Goal: Information Seeking & Learning: Check status

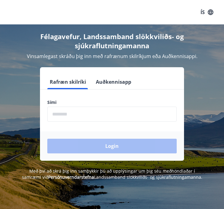
click at [107, 119] on input "phone" at bounding box center [111, 113] width 129 height 15
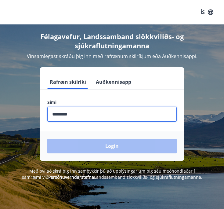
type input "********"
click at [112, 146] on button "Login" at bounding box center [111, 145] width 129 height 15
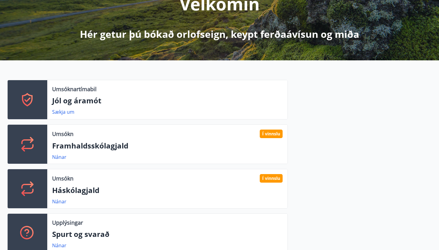
scroll to position [100, 0]
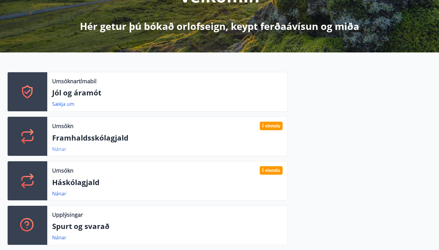
click at [60, 148] on link "Nánar" at bounding box center [59, 149] width 14 height 7
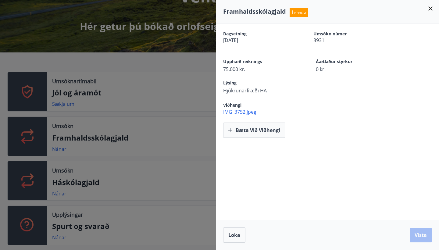
click at [187, 138] on div at bounding box center [219, 125] width 439 height 250
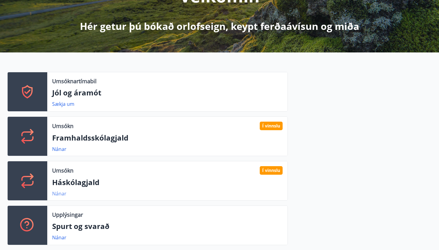
click at [60, 194] on link "Nánar" at bounding box center [59, 193] width 14 height 7
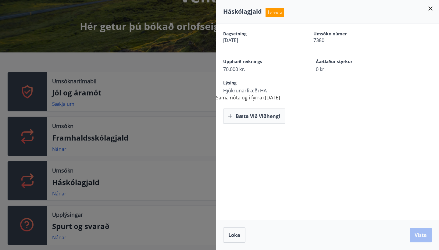
click at [149, 155] on div at bounding box center [219, 125] width 439 height 250
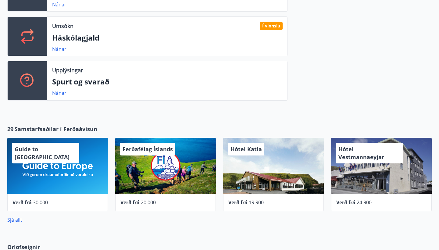
scroll to position [248, 0]
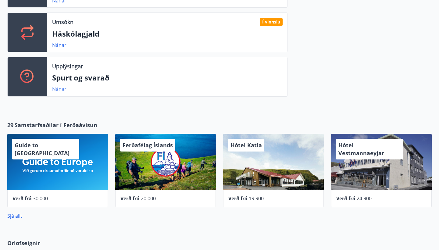
click at [58, 87] on link "Nánar" at bounding box center [59, 89] width 14 height 7
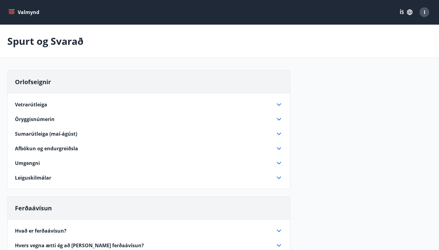
click at [10, 11] on icon "menu" at bounding box center [11, 11] width 5 height 1
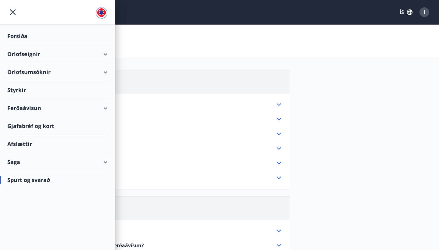
click at [22, 45] on div "Styrkir" at bounding box center [57, 36] width 100 height 18
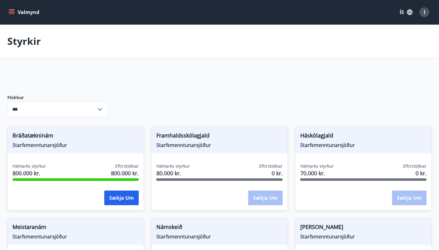
type input "***"
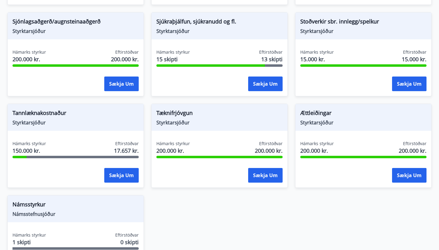
scroll to position [664, 0]
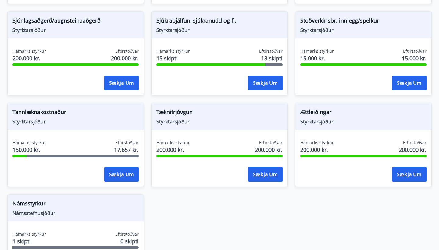
click at [41, 116] on span "Tannlæknakostnaður" at bounding box center [76, 113] width 126 height 10
click at [24, 114] on span "Tannlæknakostnaður" at bounding box center [76, 113] width 126 height 10
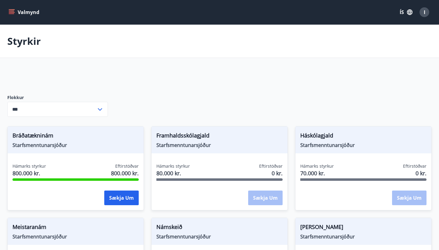
scroll to position [0, 0]
click at [14, 16] on button "Valmynd" at bounding box center [24, 12] width 34 height 11
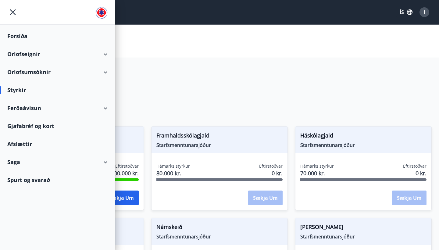
click at [24, 149] on div "Afslættir" at bounding box center [57, 144] width 100 height 18
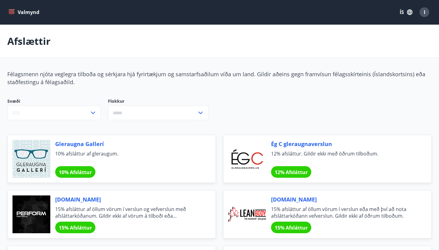
click at [15, 9] on button "Valmynd" at bounding box center [24, 12] width 34 height 11
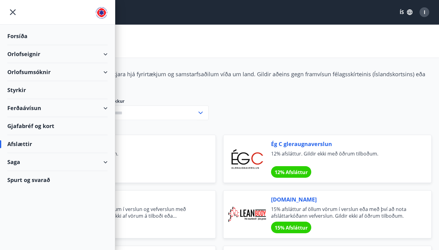
click at [27, 161] on div "Saga" at bounding box center [57, 162] width 100 height 18
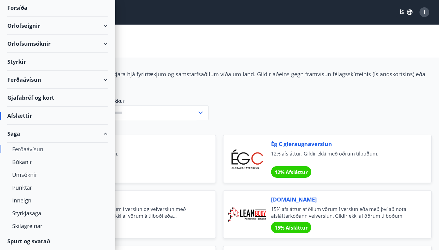
scroll to position [28, 0]
click at [23, 208] on div "Styrkjasaga" at bounding box center [57, 213] width 91 height 13
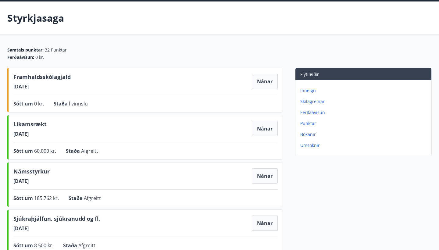
scroll to position [59, 0]
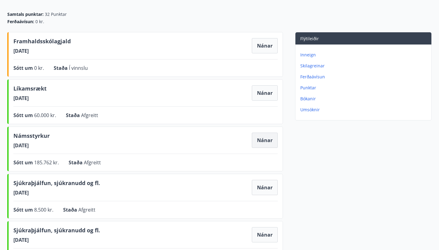
click at [224, 142] on button "Nánar" at bounding box center [265, 140] width 26 height 15
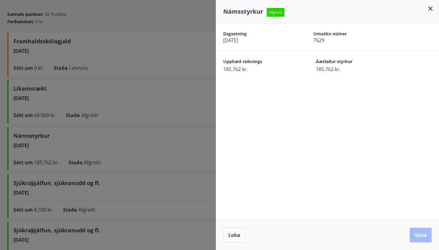
click at [81, 145] on div at bounding box center [219, 125] width 439 height 250
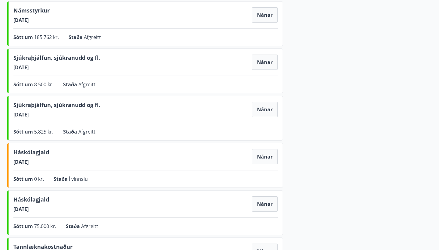
scroll to position [184, 0]
click at [224, 108] on button "Nánar" at bounding box center [265, 109] width 26 height 15
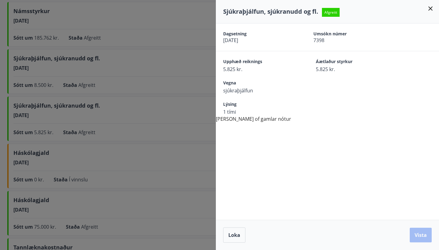
click at [163, 133] on div at bounding box center [219, 125] width 439 height 250
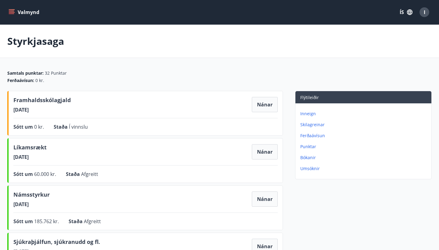
scroll to position [0, 0]
click at [11, 11] on icon "menu" at bounding box center [11, 11] width 5 height 1
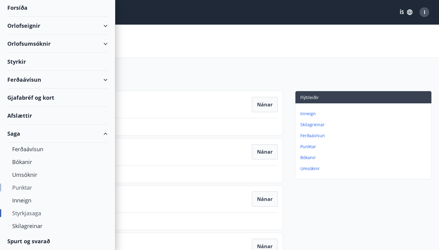
scroll to position [28, 0]
click at [25, 201] on div "Inneign" at bounding box center [57, 200] width 91 height 13
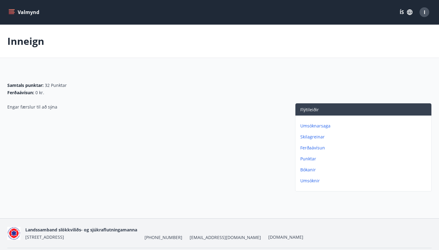
click at [224, 157] on p "Punktar" at bounding box center [364, 159] width 129 height 6
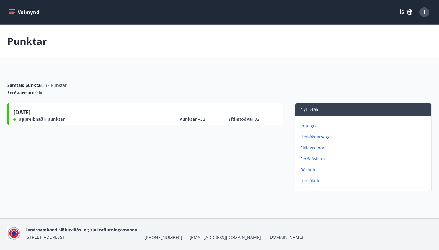
click at [13, 13] on icon "menu" at bounding box center [11, 13] width 5 height 1
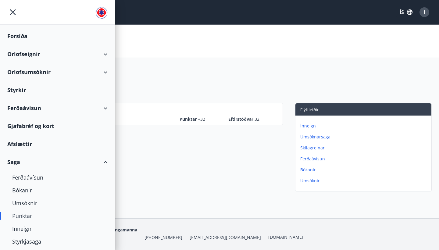
click at [102, 109] on div "Ferðaávísun" at bounding box center [57, 108] width 100 height 18
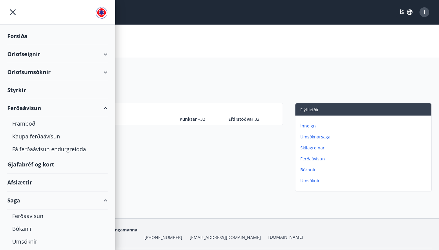
click at [105, 74] on div "Orlofsumsóknir" at bounding box center [57, 72] width 100 height 18
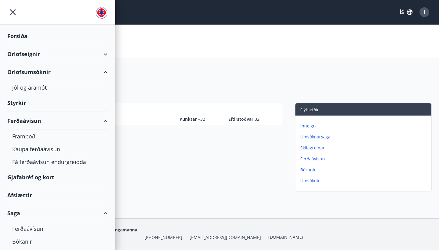
click at [104, 56] on div "Orlofseignir" at bounding box center [57, 54] width 100 height 18
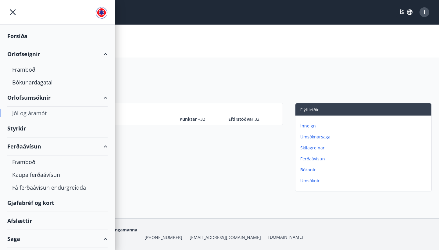
click at [29, 114] on div "Jól og áramót" at bounding box center [57, 113] width 91 height 13
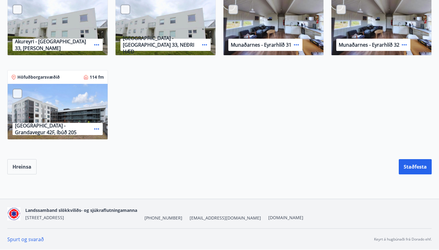
scroll to position [357, 0]
